Goal: Check status: Check status

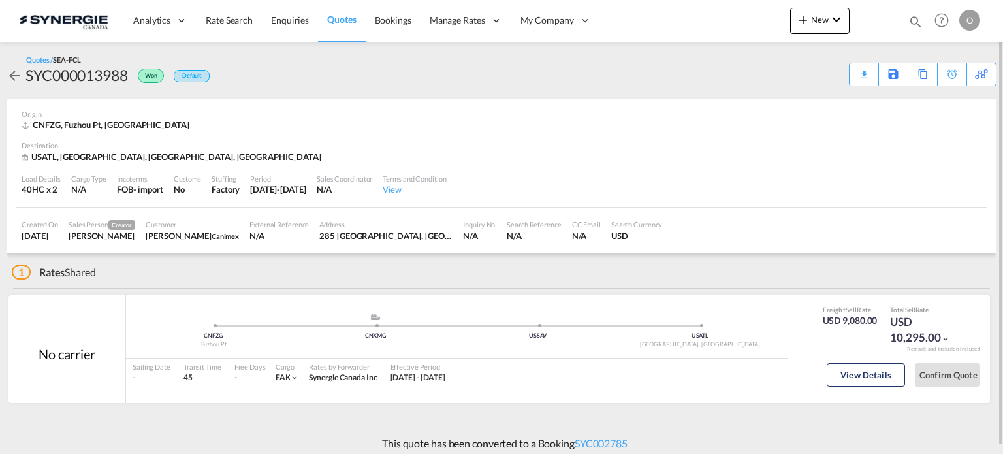
click at [906, 20] on div "Bookings Quotes Enquiries Help Resources Product Release O My Profile Logout" at bounding box center [941, 20] width 83 height 40
click at [911, 20] on md-icon "icon-magnify" at bounding box center [915, 21] width 14 height 14
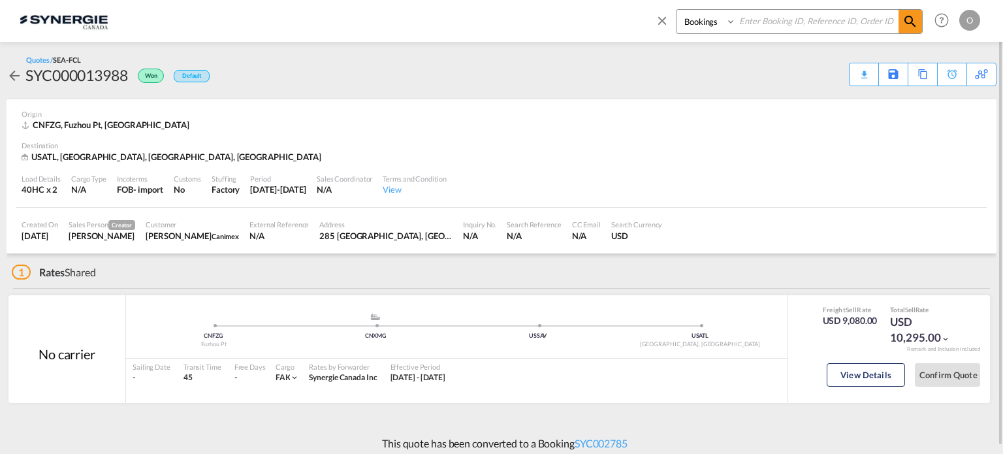
click at [689, 14] on select "Bookings Quotes Enquiries" at bounding box center [707, 22] width 62 height 24
select select "Quotes"
click at [676, 10] on select "Bookings Quotes Enquiries" at bounding box center [707, 22] width 62 height 24
drag, startPoint x: 737, startPoint y: 27, endPoint x: 763, endPoint y: 24, distance: 27.1
click at [763, 24] on input at bounding box center [817, 21] width 163 height 23
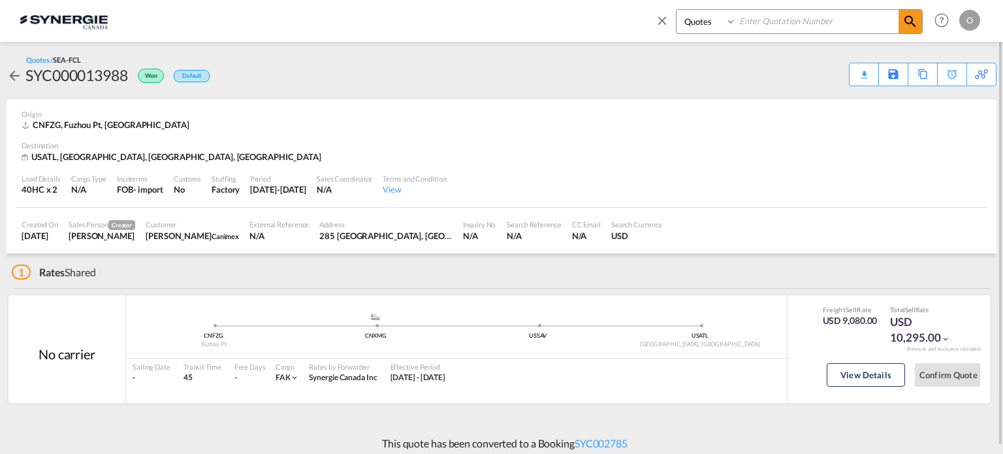
paste input "SYC000011798"
type input "SYC000011798"
click at [908, 18] on md-icon "icon-magnify" at bounding box center [910, 22] width 16 height 16
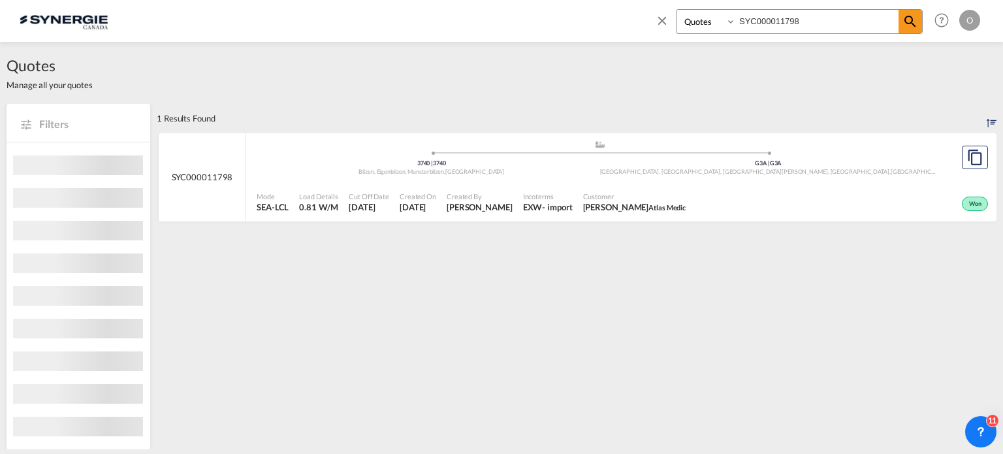
click at [652, 206] on span "Atlas Medic" at bounding box center [666, 207] width 37 height 8
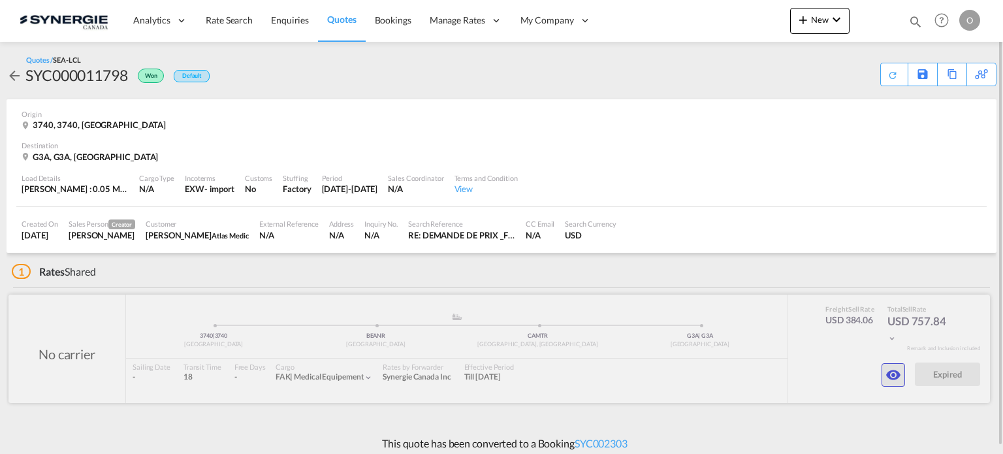
click at [891, 380] on md-icon "icon-eye" at bounding box center [893, 375] width 16 height 16
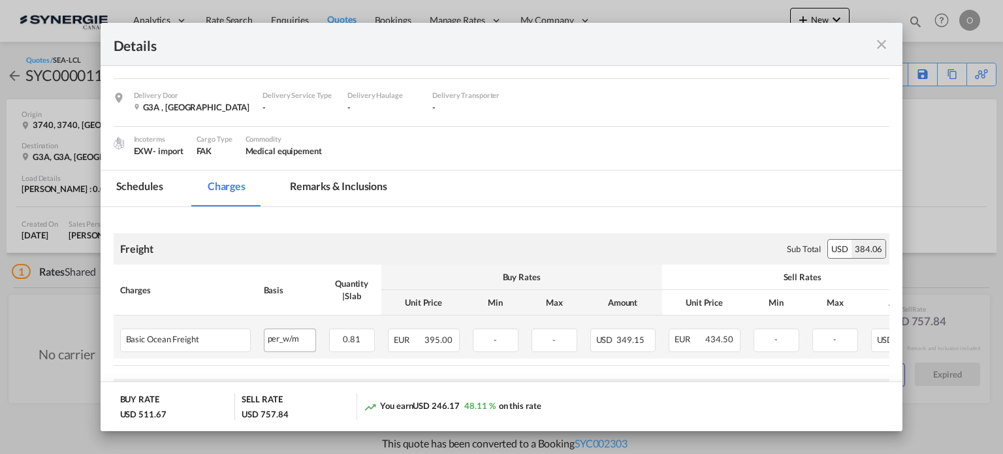
scroll to position [57, 0]
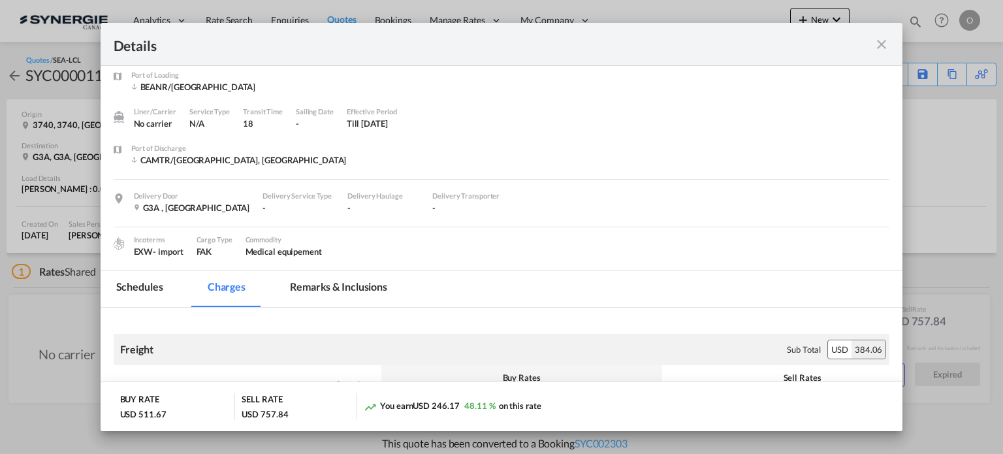
click at [349, 278] on md-tab-item "Remarks & Inclusions" at bounding box center [338, 289] width 129 height 36
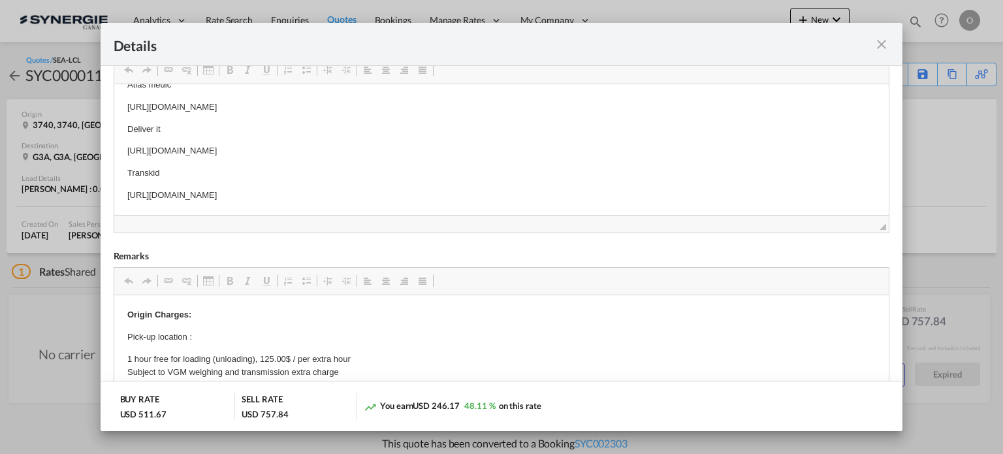
scroll to position [6, 0]
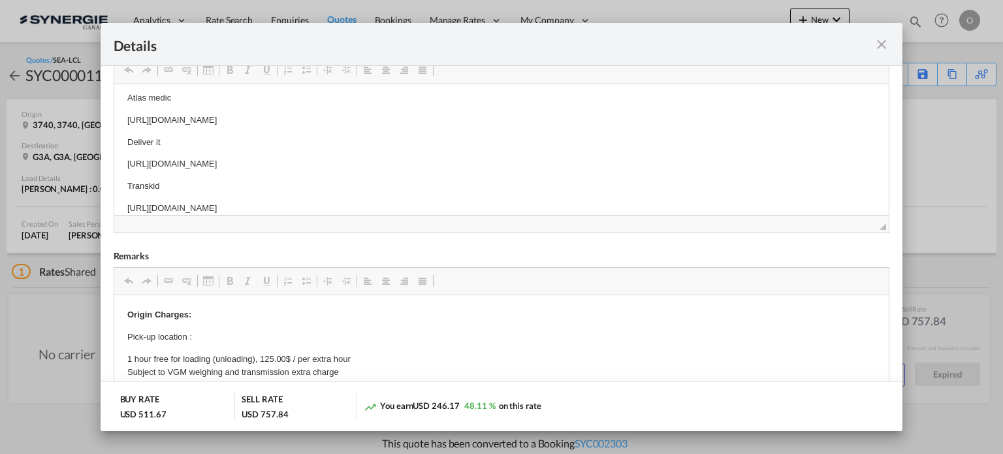
drag, startPoint x: 126, startPoint y: 150, endPoint x: 469, endPoint y: 168, distance: 343.3
click at [490, 176] on span "Copy" at bounding box center [503, 174] width 40 height 19
copy p "https://app.frontapp.com/open/msg_1f8v77m7?key=0SAHR1JFYvLcYTfa5nXq5Q1lAdrfJGSE"
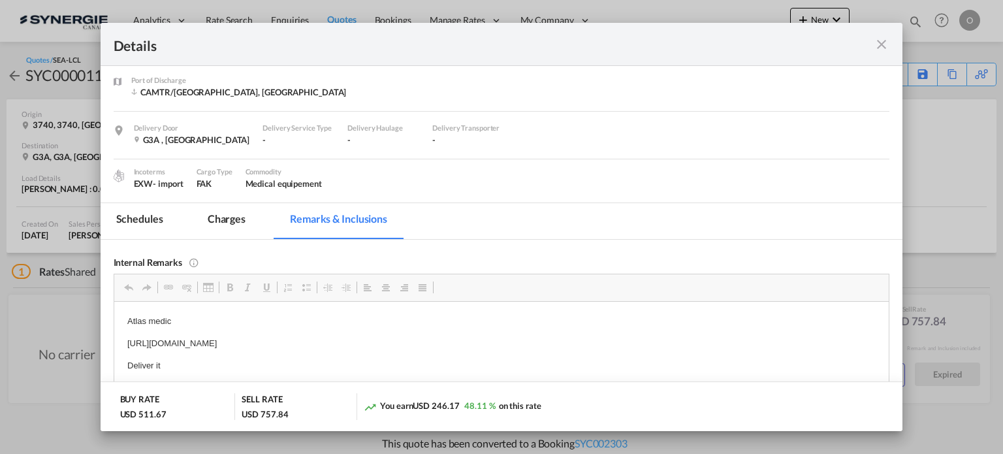
scroll to position [16, 0]
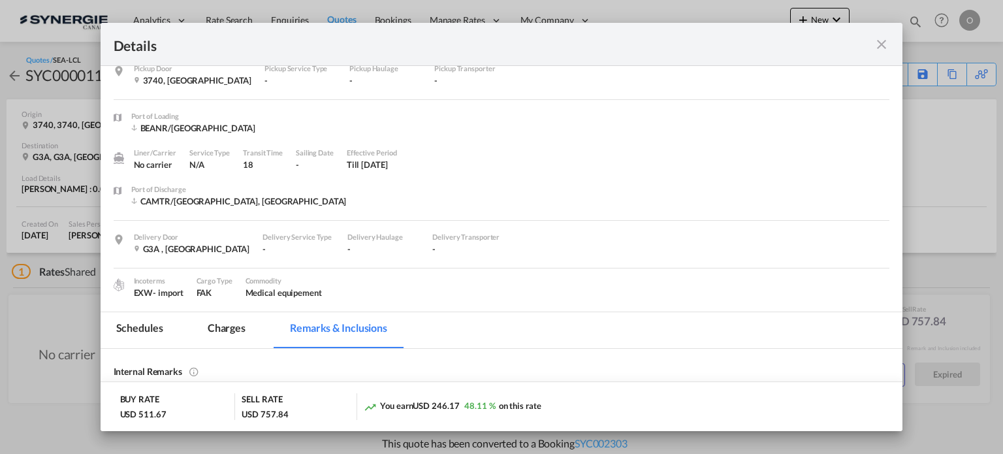
click at [162, 326] on md-tab-item "Schedules" at bounding box center [140, 330] width 78 height 36
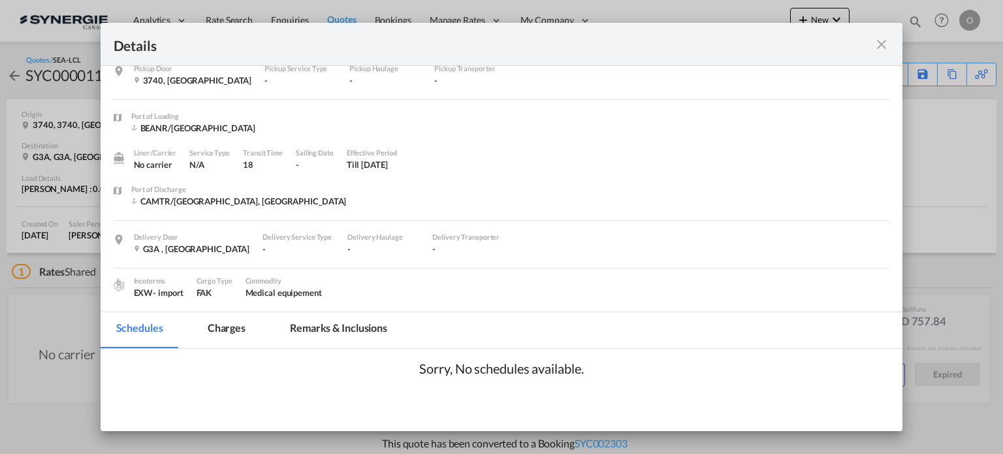
scroll to position [125, 0]
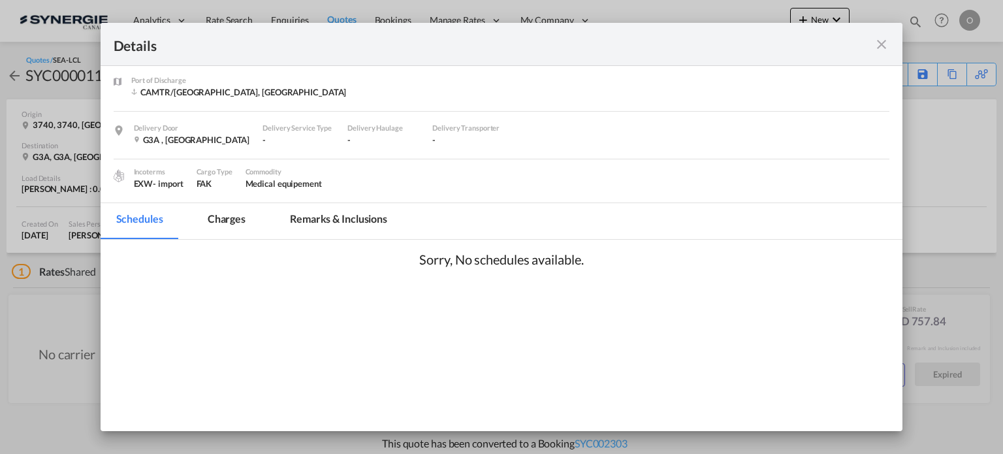
click at [248, 221] on md-tab-item "Charges" at bounding box center [226, 221] width 69 height 36
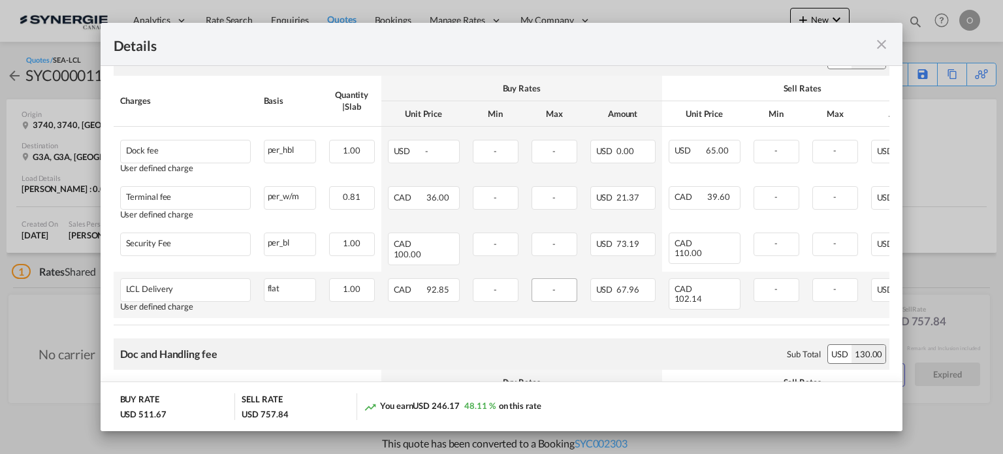
scroll to position [0, 115]
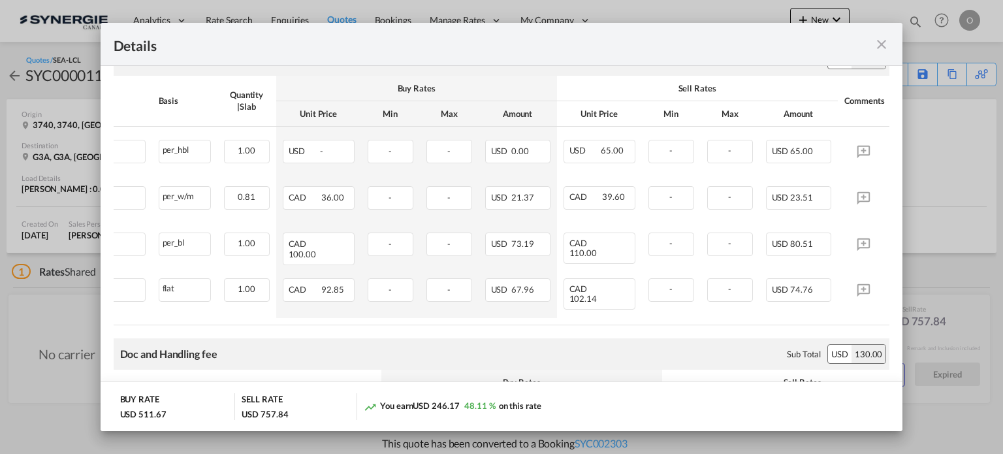
click at [875, 48] on md-icon "icon-close fg-AAA8AD m-0 cursor" at bounding box center [882, 45] width 16 height 16
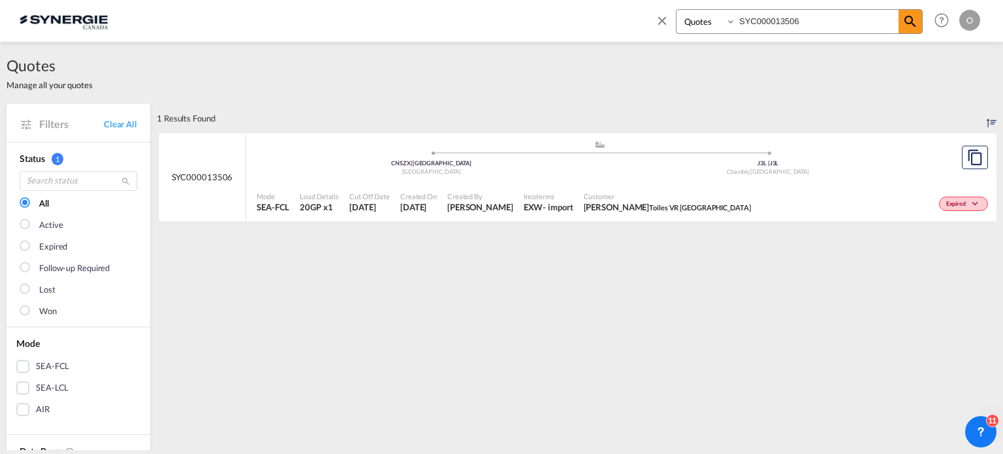
select select "Quotes"
click at [774, 22] on input "SYC000013506" at bounding box center [817, 21] width 163 height 23
paste input "752"
click at [909, 20] on md-icon "icon-magnify" at bounding box center [910, 22] width 16 height 16
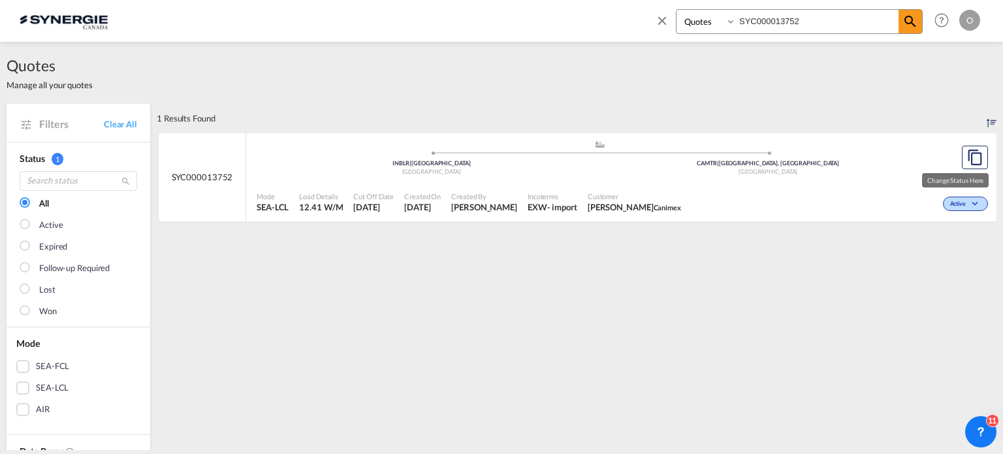
click at [951, 201] on span "Active" at bounding box center [959, 204] width 19 height 9
click at [752, 114] on div "Follow-up Required Lost" at bounding box center [501, 227] width 1003 height 454
click at [919, 12] on span at bounding box center [911, 22] width 24 height 24
click at [829, 20] on input "SYC000013752" at bounding box center [817, 21] width 163 height 23
click at [825, 22] on input "SYC000013752" at bounding box center [817, 21] width 163 height 23
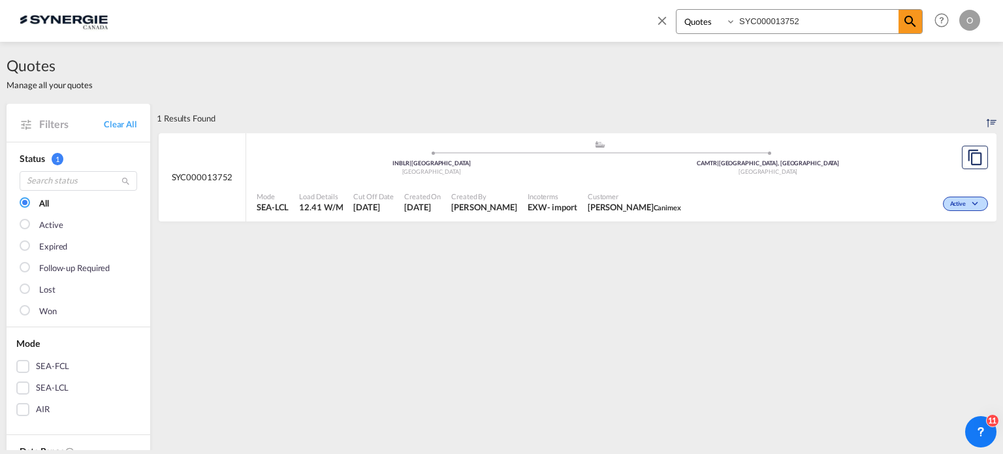
click at [823, 23] on input "SYC000013752" at bounding box center [817, 21] width 163 height 23
click at [784, 25] on input "SYC000013752" at bounding box center [817, 21] width 163 height 23
click at [782, 25] on input "SYC000013752" at bounding box center [817, 21] width 163 height 23
paste input "1798"
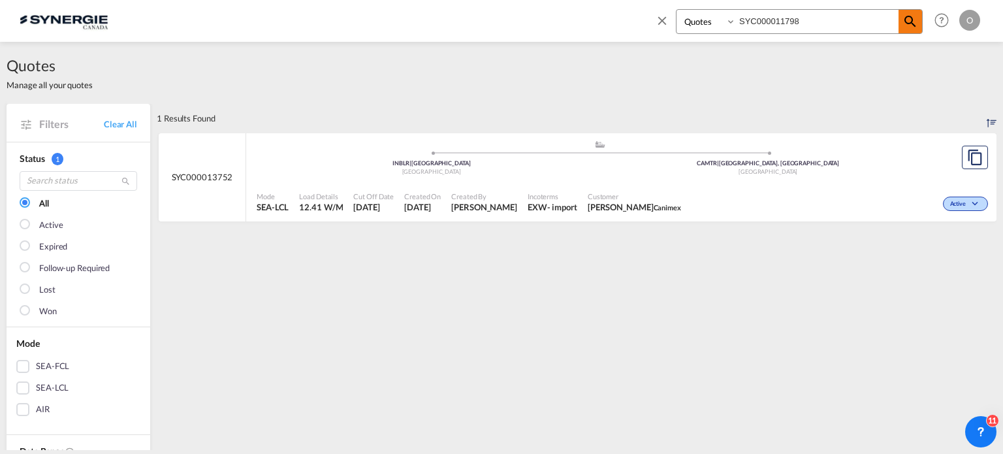
type input "SYC000011798"
click at [909, 25] on md-icon "icon-magnify" at bounding box center [910, 22] width 16 height 16
click at [617, 205] on span "[PERSON_NAME] Atlas Medic" at bounding box center [634, 207] width 103 height 12
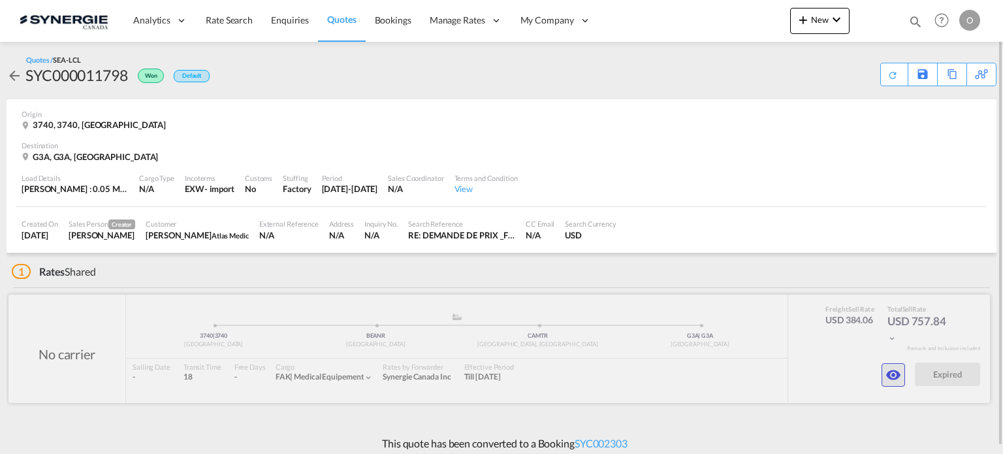
click at [888, 375] on md-icon "icon-eye" at bounding box center [893, 375] width 16 height 16
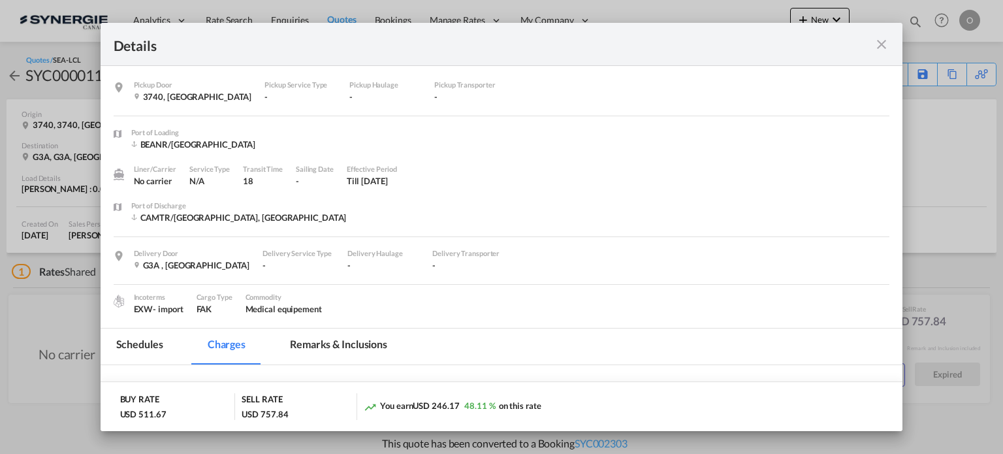
click at [308, 343] on md-tab-item "Remarks & Inclusions" at bounding box center [338, 346] width 129 height 36
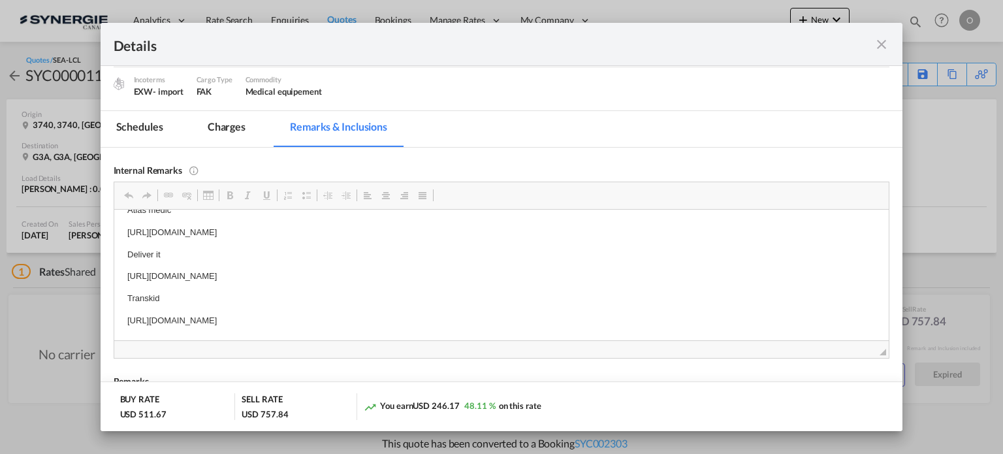
scroll to position [6, 0]
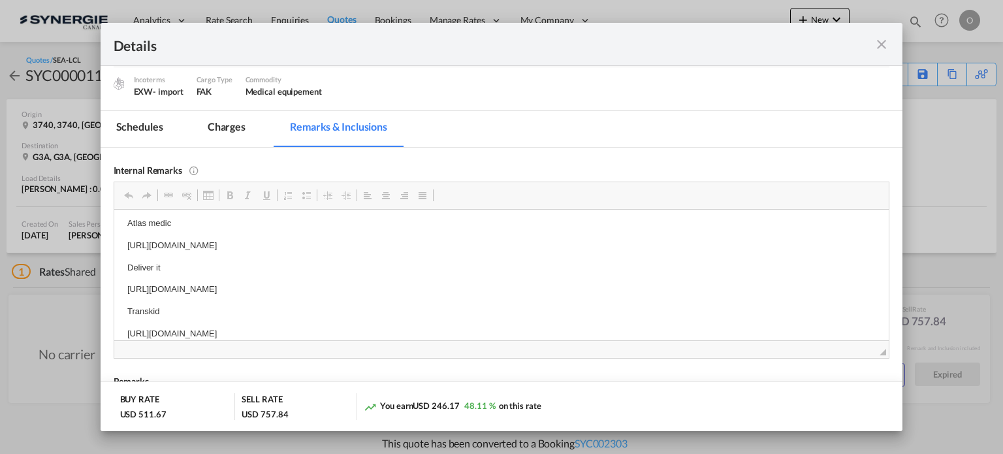
click at [238, 286] on p "https://app.frontapp.com/open/msg_1f8v77m7?key=0SAHR1JFYvLcYTfa5nXq5Q1lAdrfJGSE" at bounding box center [501, 289] width 749 height 14
click at [237, 287] on p "https://app.frontapp.com/open/msg_1f8v77m7?key=0SAHR1JFYvLcYTfa5nXq5Q1lAdrfJGSE" at bounding box center [501, 289] width 749 height 14
click at [213, 288] on p "https://app.frontapp.com/open/msg_1f8v77m7?key=0SAHR1JFYvLcYTfa5nXq5Q1lAdrfJGSE" at bounding box center [501, 289] width 749 height 14
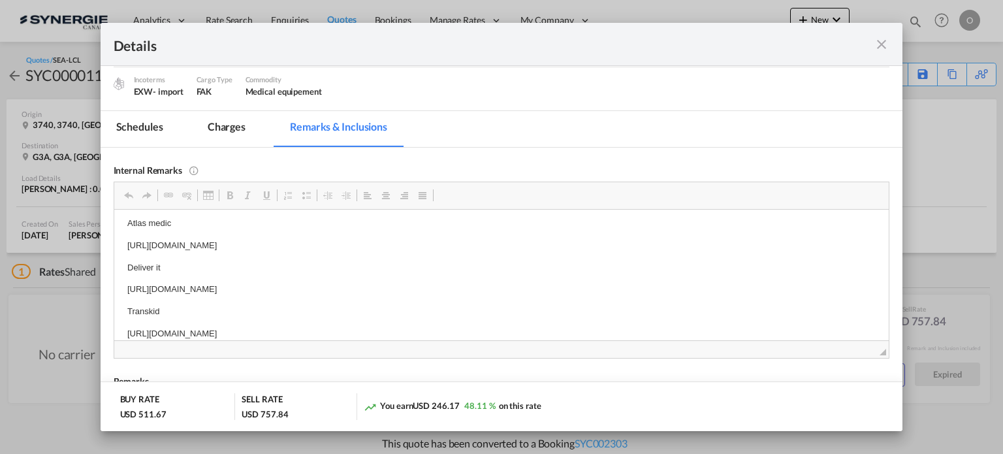
click at [213, 288] on p "https://app.frontapp.com/open/msg_1f8v77m7?key=0SAHR1JFYvLcYTfa5nXq5Q1lAdrfJGSE" at bounding box center [501, 289] width 749 height 14
click at [213, 289] on p "https://app.frontapp.com/open/msg_1f8v77m7?key=0SAHR1JFYvLcYTfa5nXq5Q1lAdrfJGSE" at bounding box center [501, 289] width 749 height 14
